Goal: Book appointment/travel/reservation

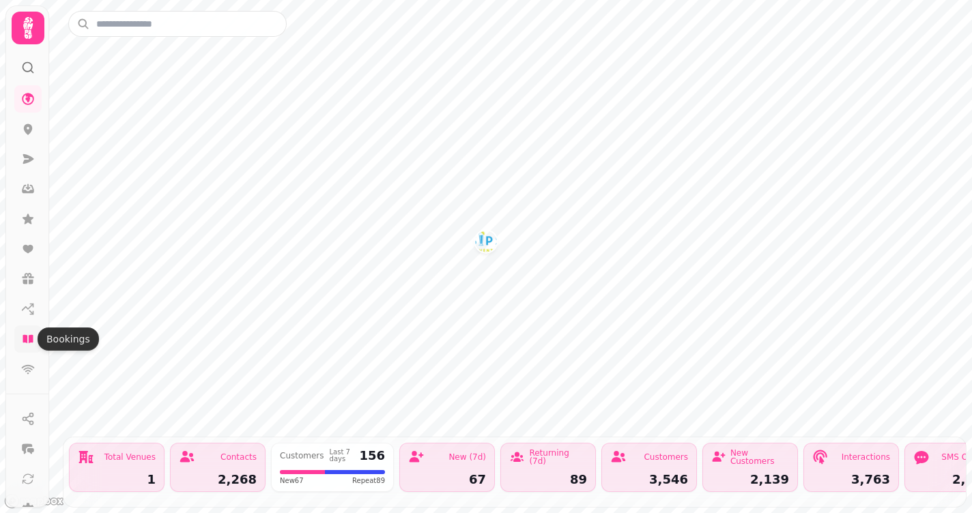
click at [30, 341] on icon at bounding box center [28, 339] width 10 height 8
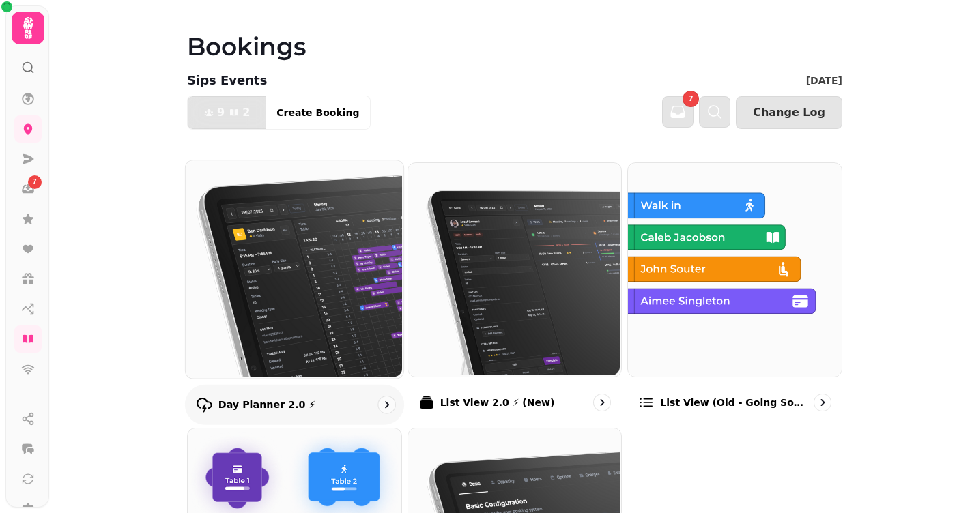
click at [292, 217] on img at bounding box center [293, 268] width 218 height 218
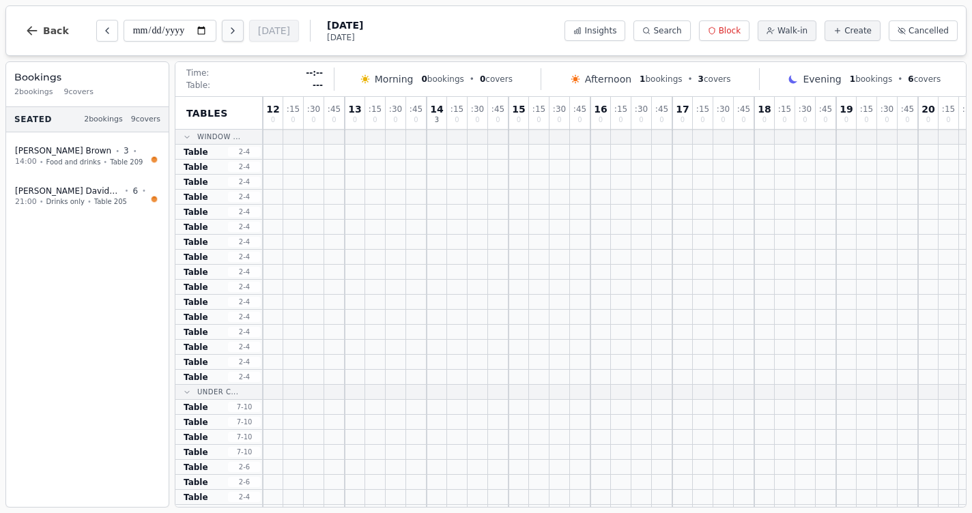
click at [227, 28] on icon "Next day" at bounding box center [232, 30] width 11 height 11
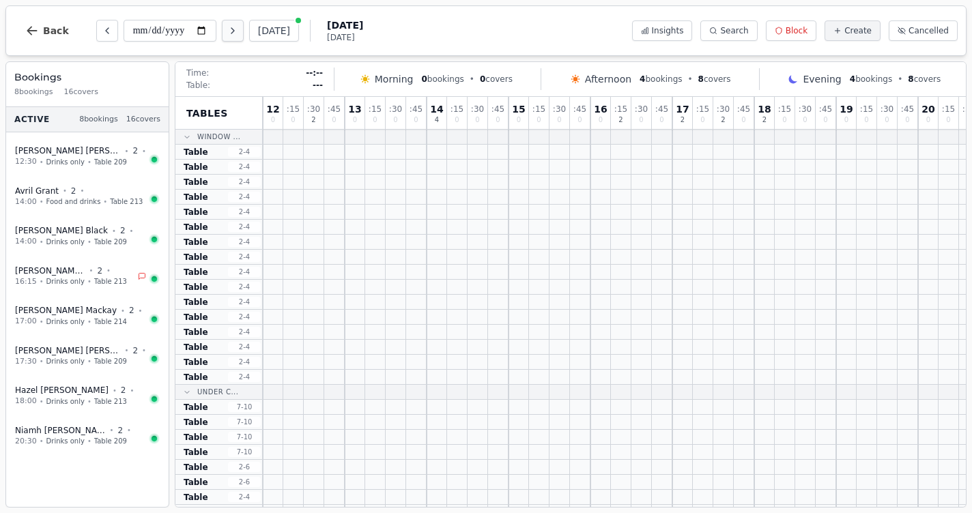
click at [227, 29] on icon "Next day" at bounding box center [232, 30] width 11 height 11
type input "**********"
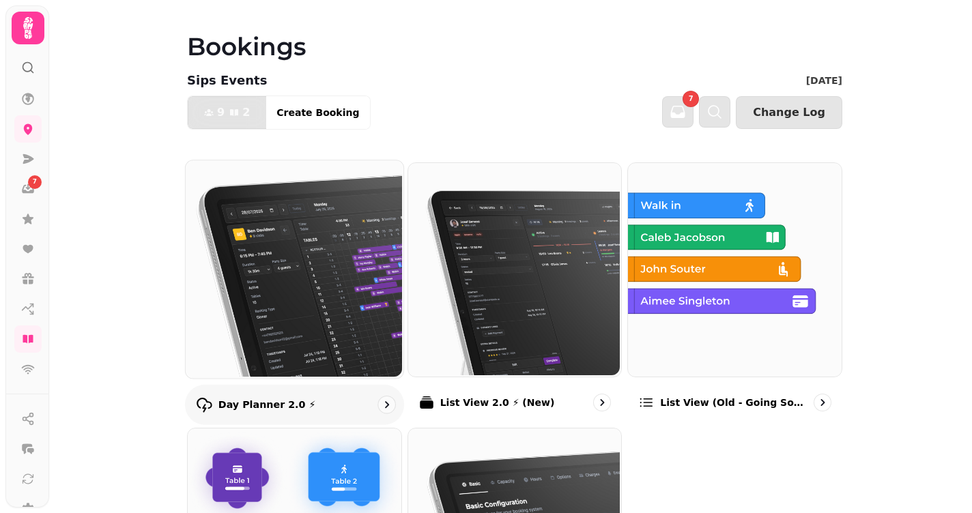
click at [306, 304] on img at bounding box center [293, 268] width 218 height 218
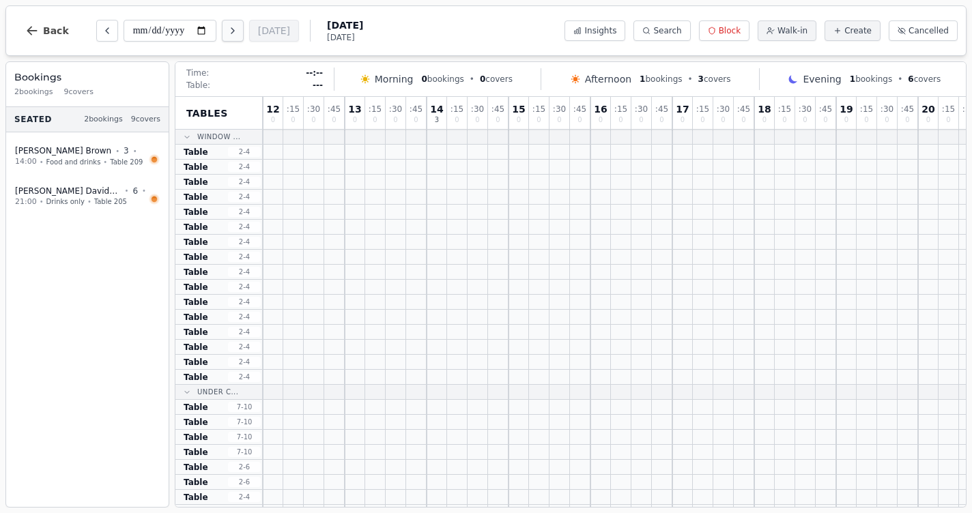
click at [222, 34] on button "Next day" at bounding box center [233, 31] width 22 height 22
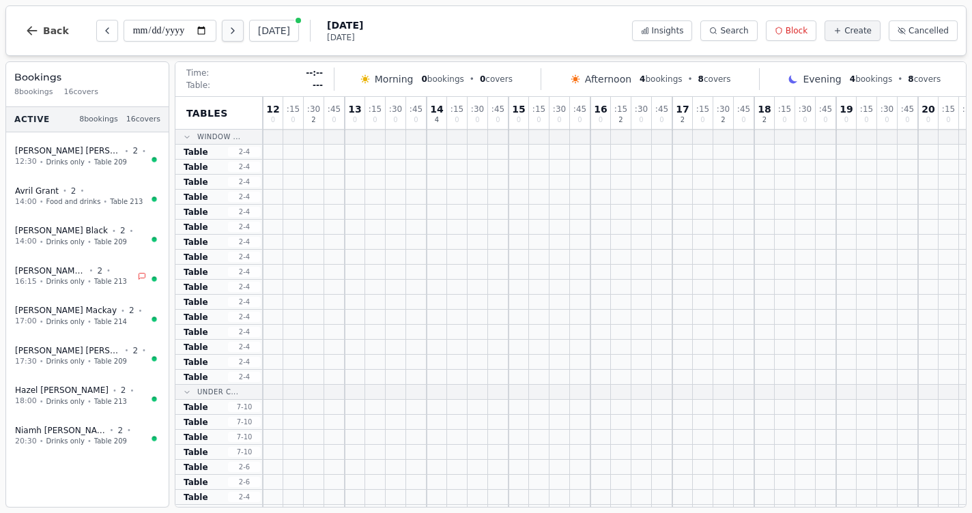
click at [222, 34] on button "Next day" at bounding box center [233, 31] width 22 height 22
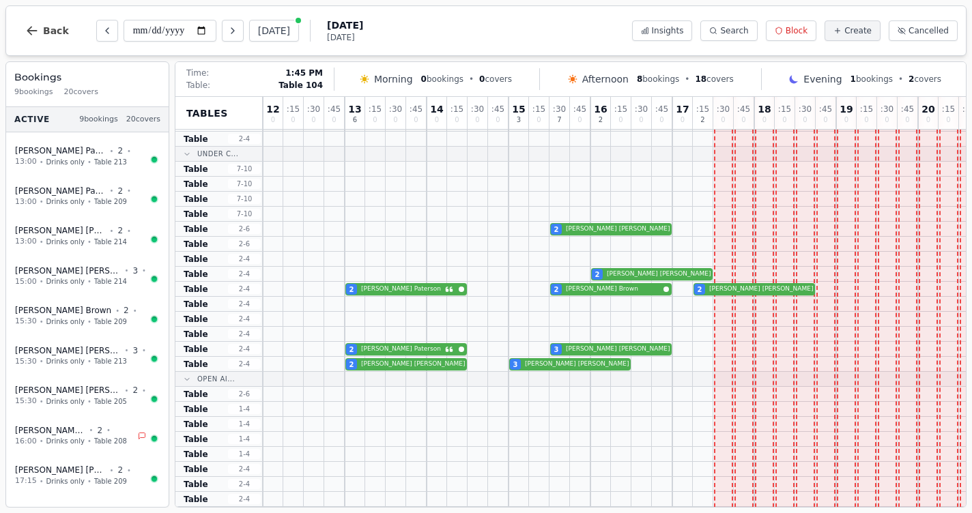
scroll to position [260, 0]
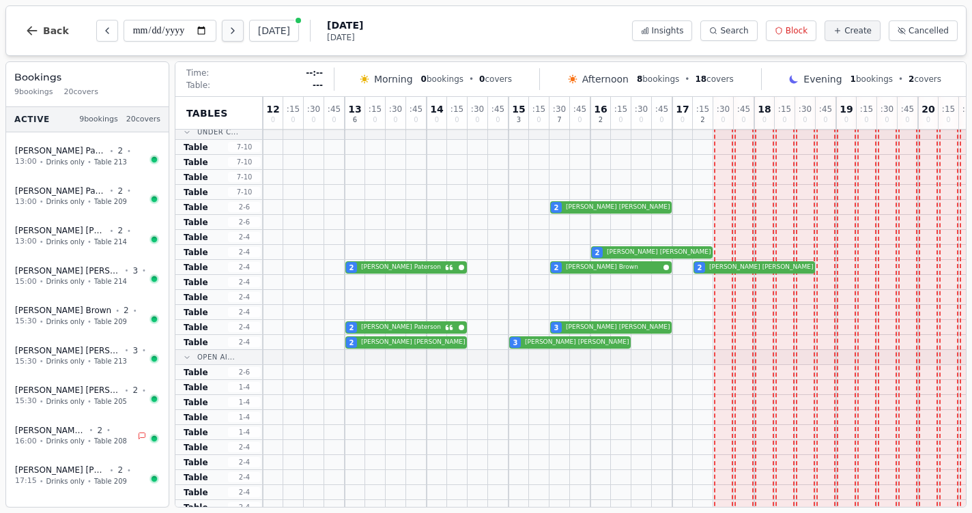
click at [227, 30] on icon "Next day" at bounding box center [232, 30] width 11 height 11
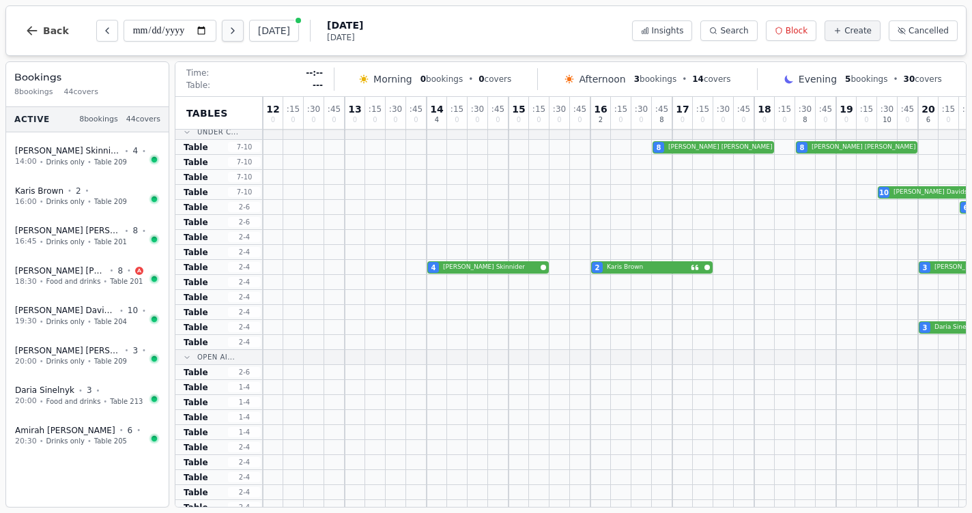
click at [227, 30] on icon "Next day" at bounding box center [232, 30] width 11 height 11
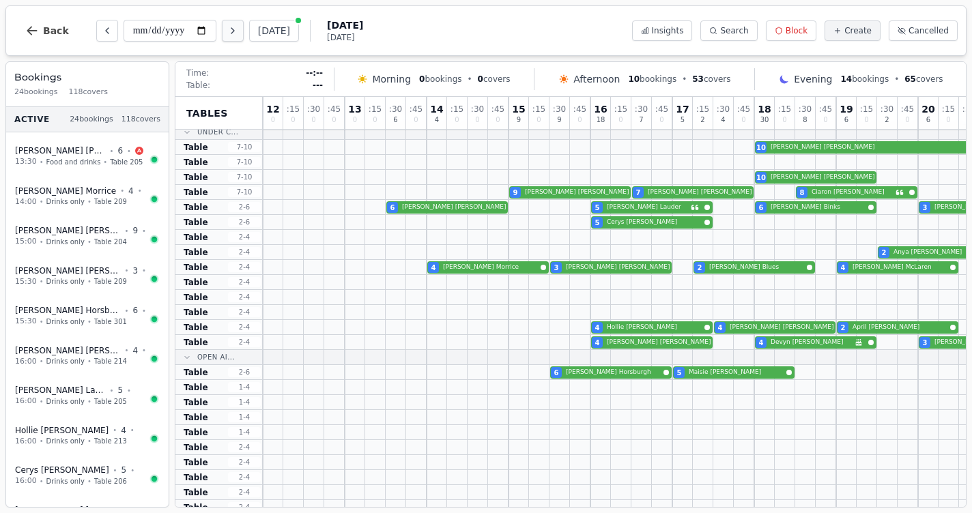
click at [227, 30] on icon "Next day" at bounding box center [232, 30] width 11 height 11
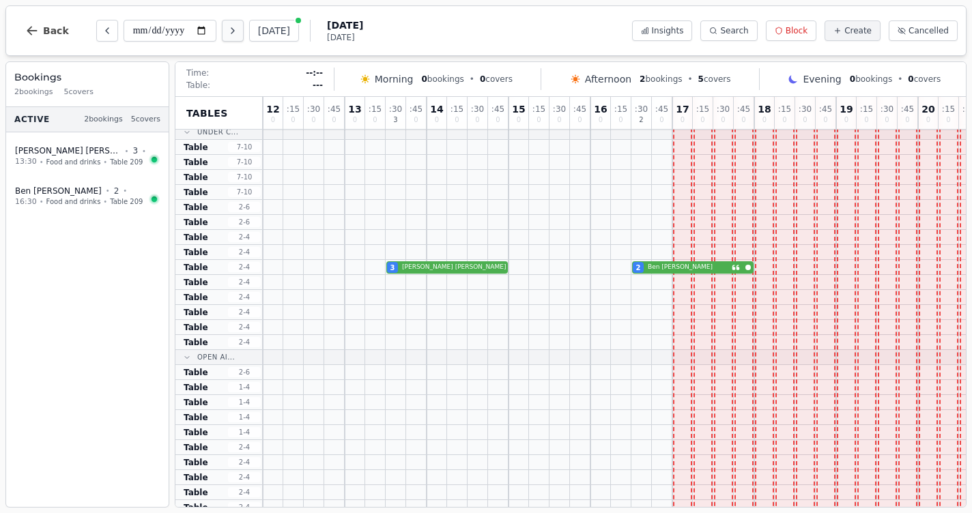
click at [227, 30] on icon "Next day" at bounding box center [232, 30] width 11 height 11
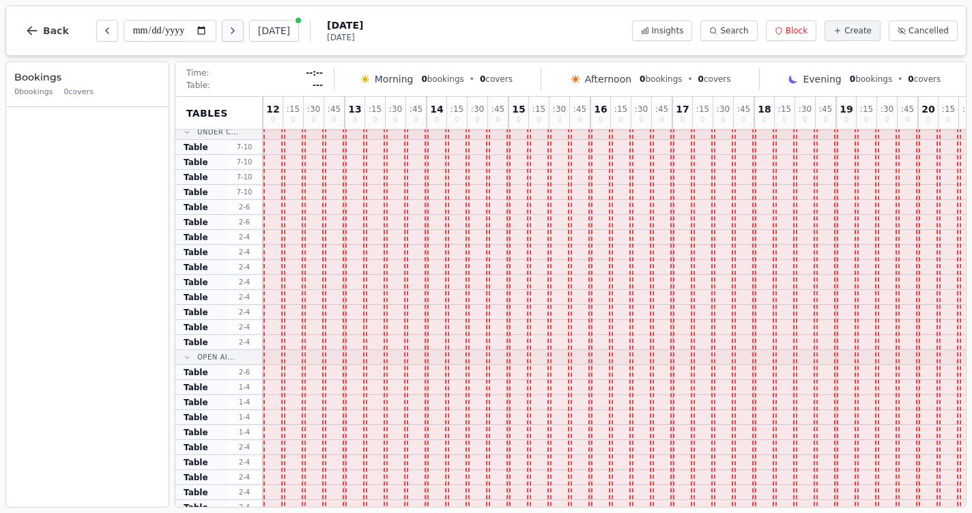
click at [227, 30] on icon "Next day" at bounding box center [232, 30] width 11 height 11
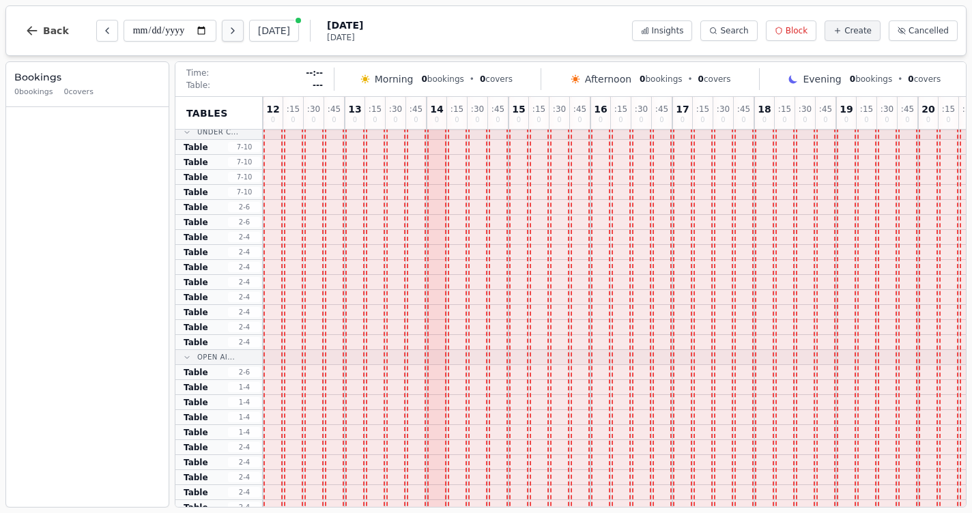
click at [227, 30] on icon "Next day" at bounding box center [232, 30] width 11 height 11
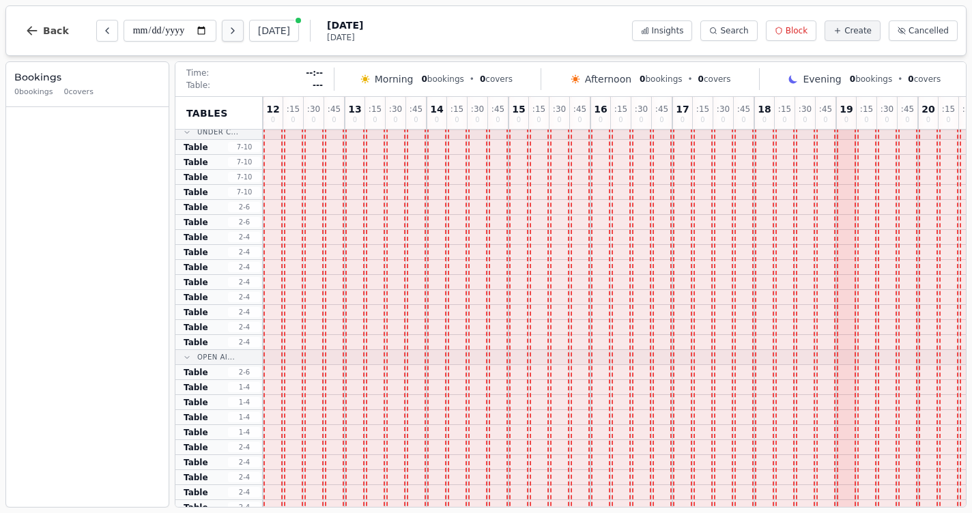
click at [227, 30] on icon "Next day" at bounding box center [232, 30] width 11 height 11
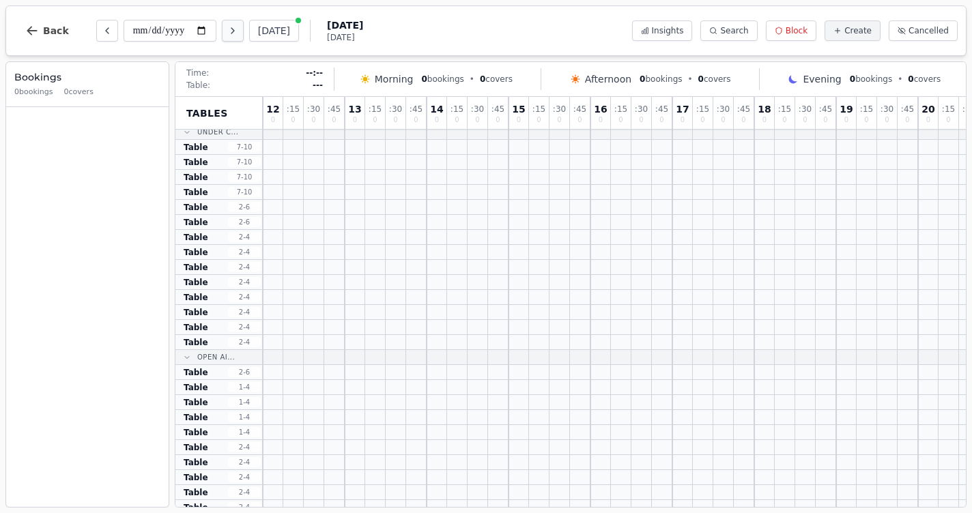
click at [227, 30] on icon "Next day" at bounding box center [232, 30] width 11 height 11
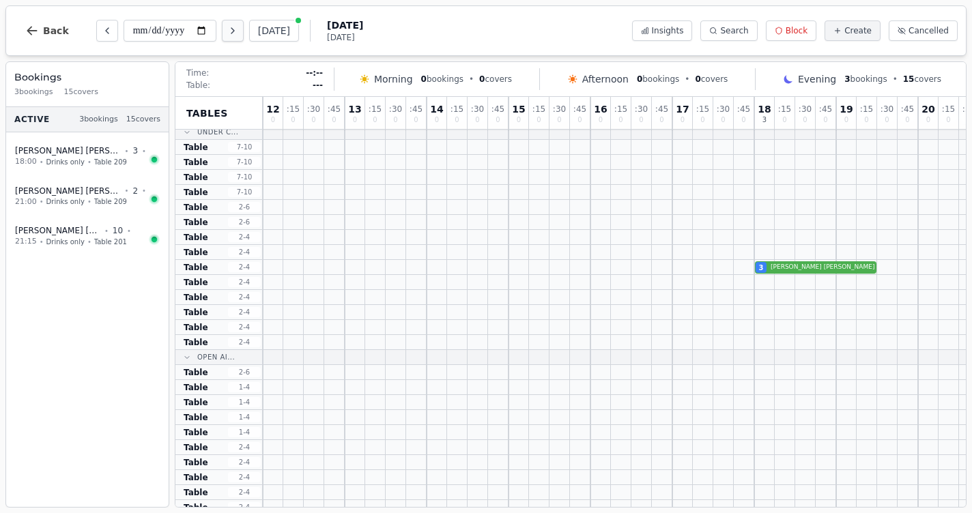
click at [227, 30] on icon "Next day" at bounding box center [232, 30] width 11 height 11
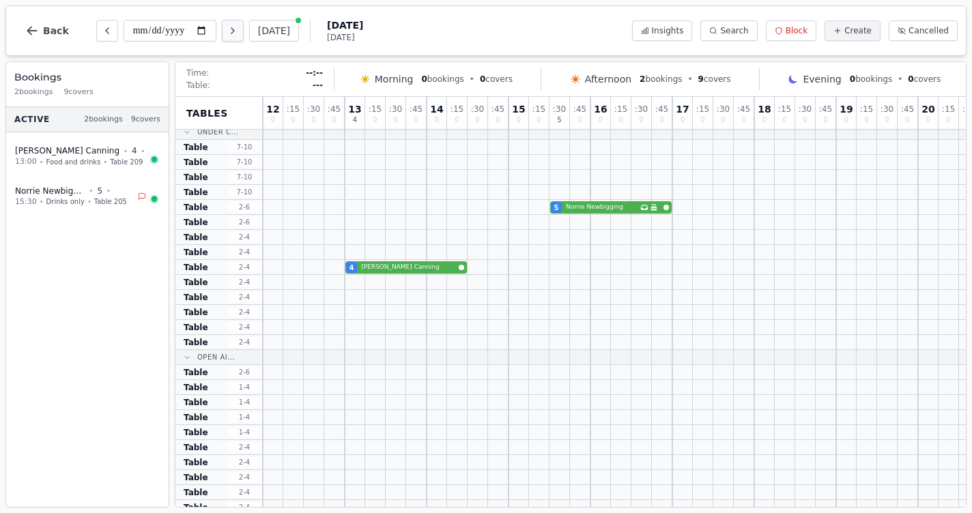
click at [227, 30] on icon "Next day" at bounding box center [232, 30] width 11 height 11
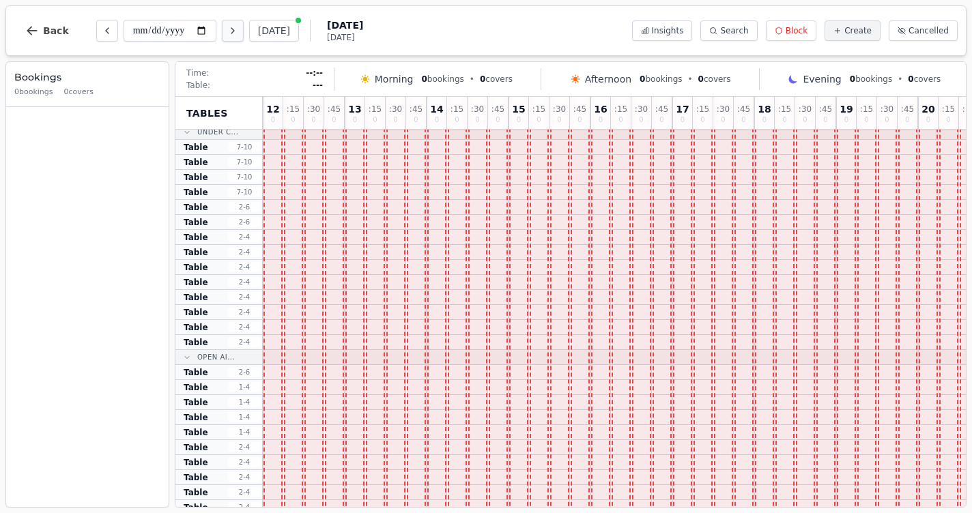
click at [227, 30] on icon "Next day" at bounding box center [232, 30] width 11 height 11
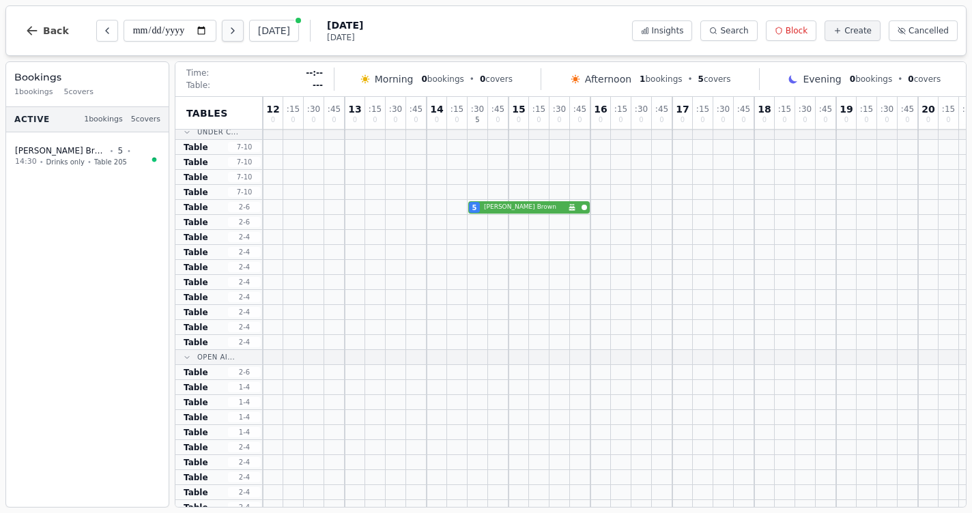
click at [227, 30] on icon "Next day" at bounding box center [232, 30] width 11 height 11
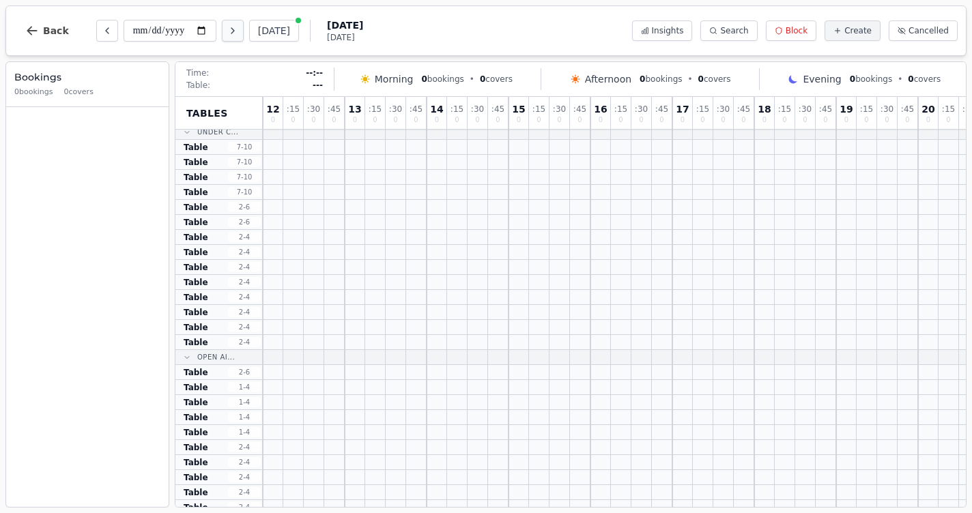
click at [227, 30] on icon "Next day" at bounding box center [232, 30] width 11 height 11
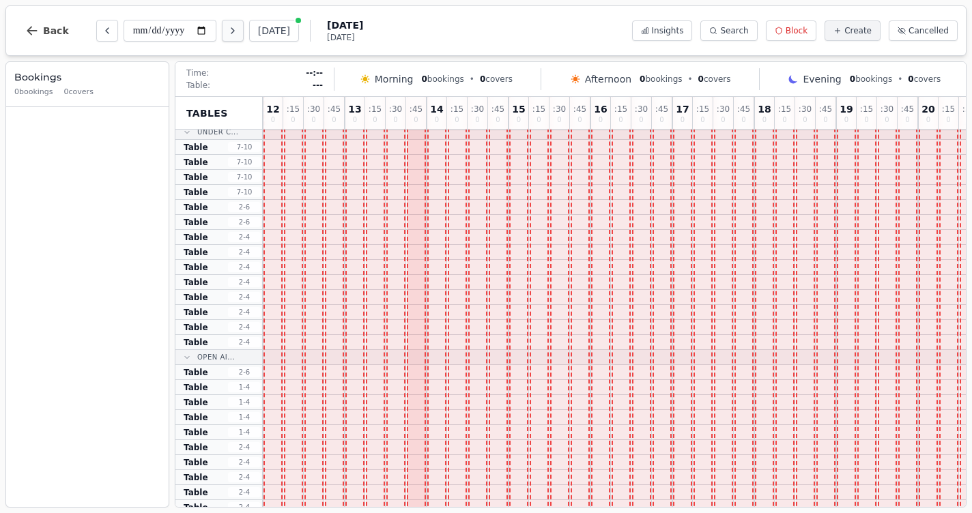
click at [227, 30] on icon "Next day" at bounding box center [232, 30] width 11 height 11
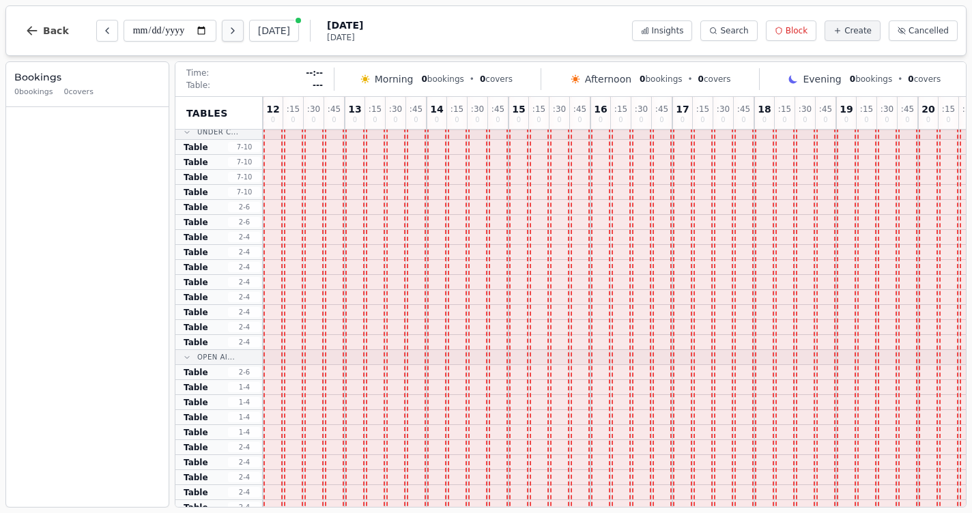
click at [227, 30] on icon "Next day" at bounding box center [232, 30] width 11 height 11
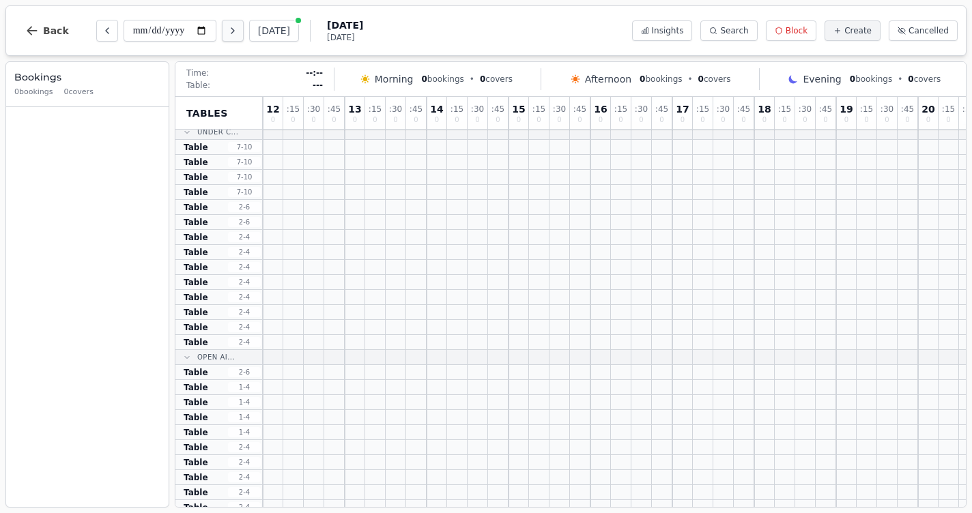
click at [227, 30] on icon "Next day" at bounding box center [232, 30] width 11 height 11
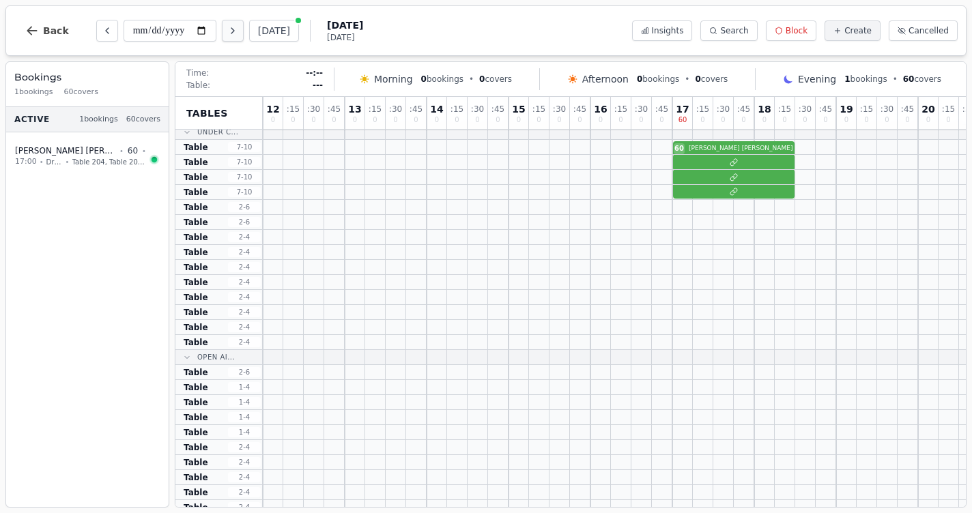
click at [227, 30] on icon "Next day" at bounding box center [232, 30] width 11 height 11
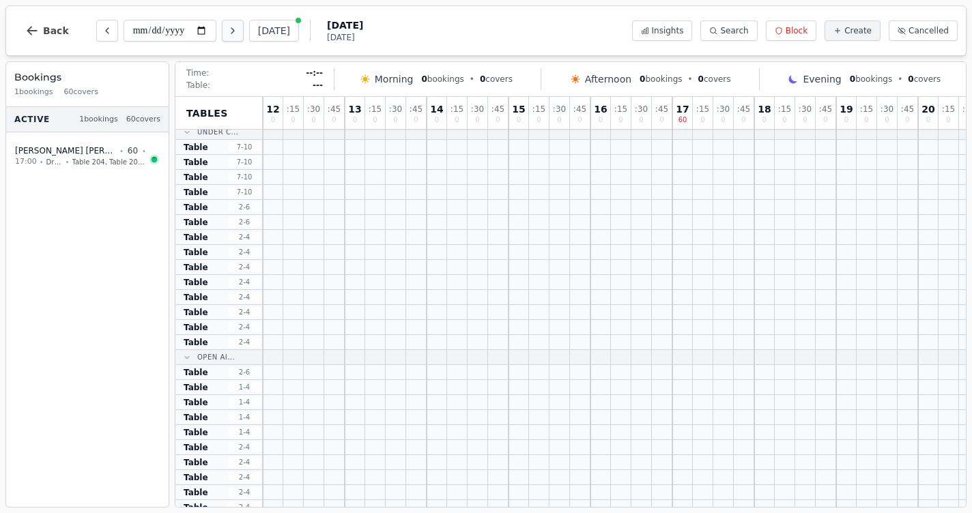
click at [227, 30] on icon "Next day" at bounding box center [232, 30] width 11 height 11
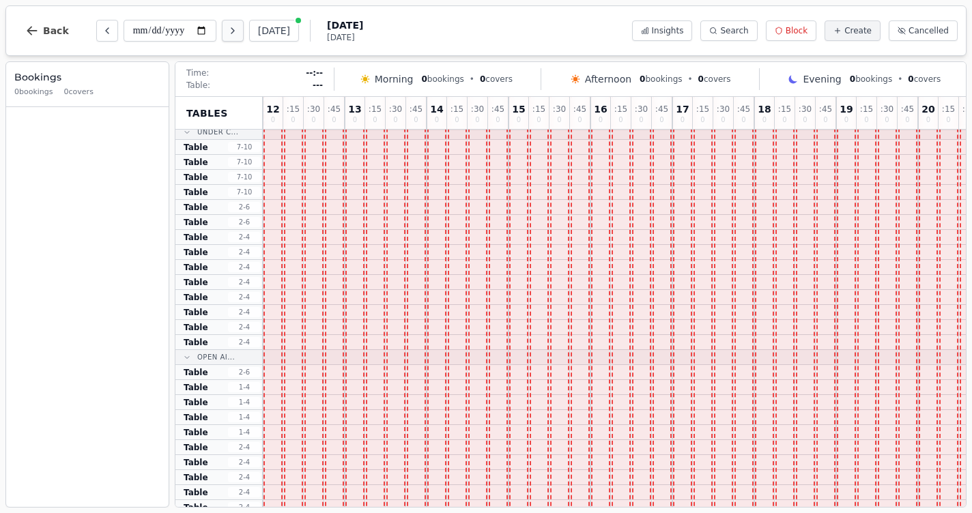
click at [227, 30] on icon "Next day" at bounding box center [232, 30] width 11 height 11
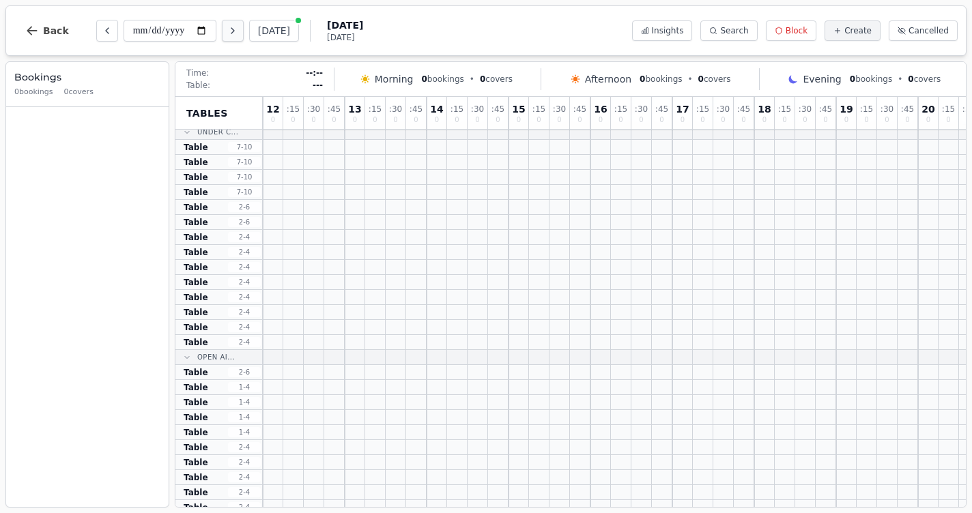
click at [227, 30] on icon "Next day" at bounding box center [232, 30] width 11 height 11
type input "**********"
